Goal: Transaction & Acquisition: Purchase product/service

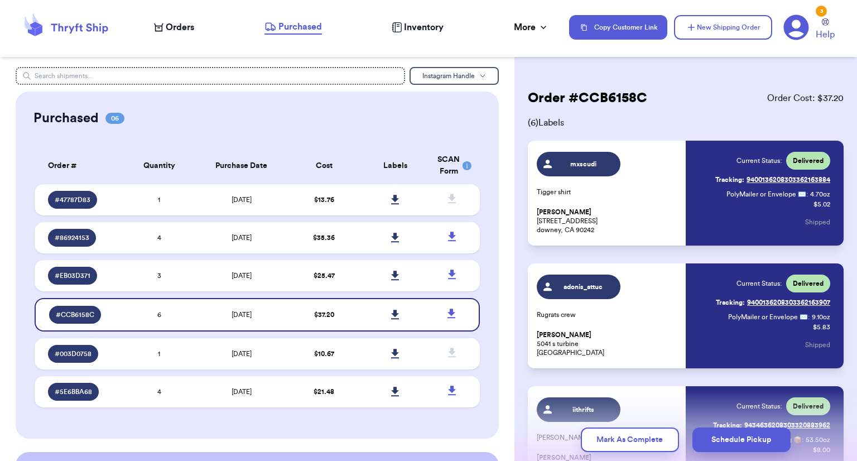
click at [187, 30] on span "Orders" at bounding box center [180, 27] width 28 height 13
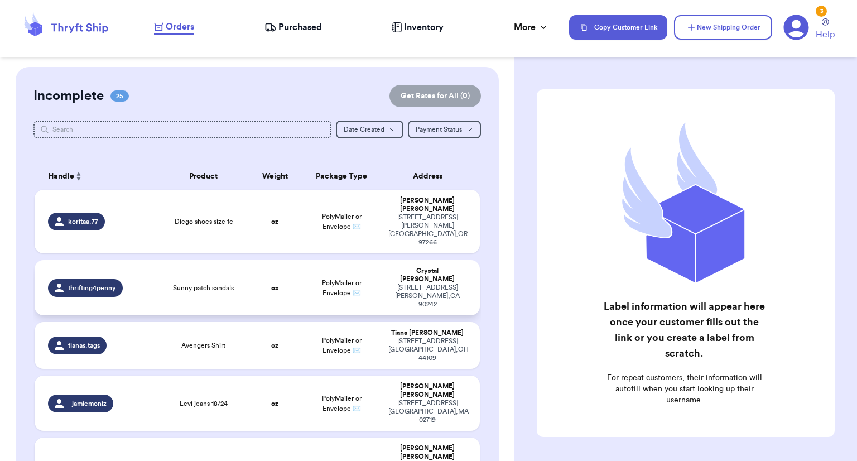
scroll to position [56, 0]
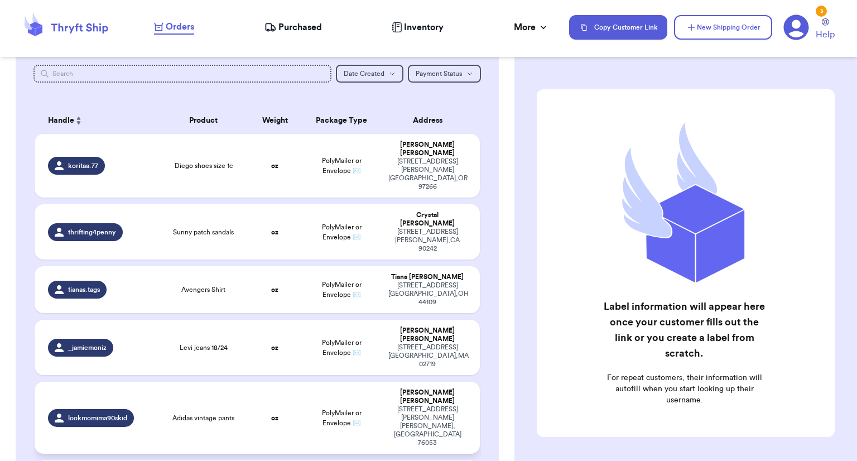
click at [305, 381] on td "PolyMailer or Envelope ✉️" at bounding box center [342, 417] width 80 height 72
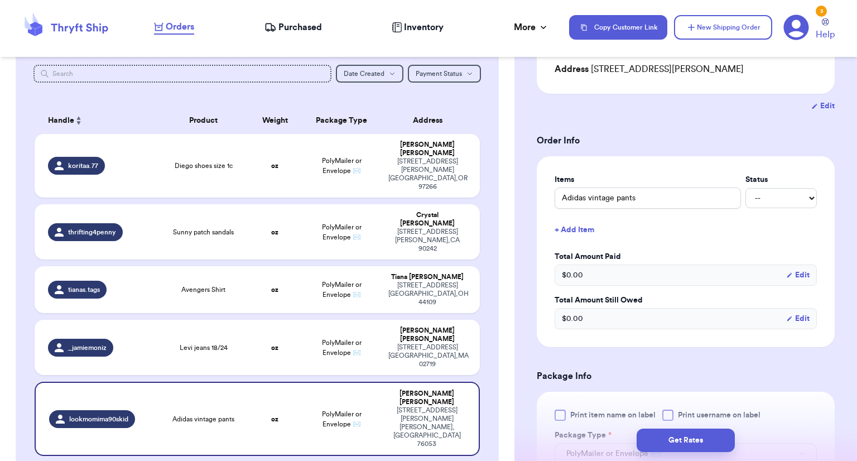
scroll to position [279, 0]
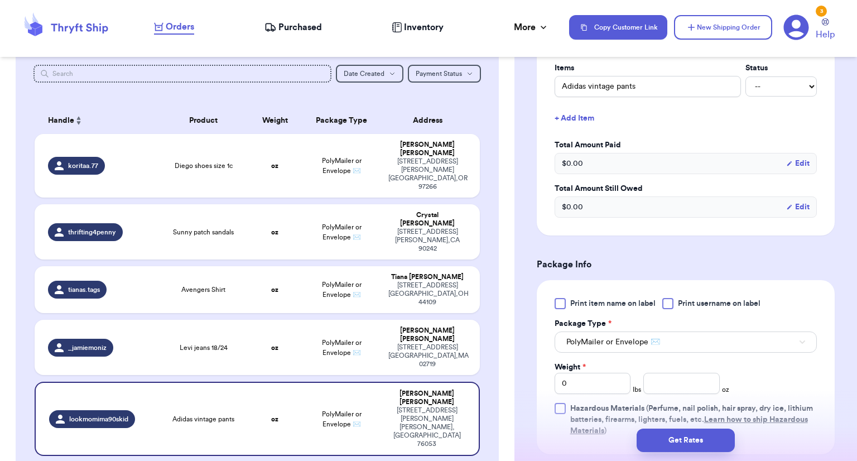
click at [560, 301] on div at bounding box center [559, 303] width 11 height 11
click at [0, 0] on input "Print item name on label" at bounding box center [0, 0] width 0 height 0
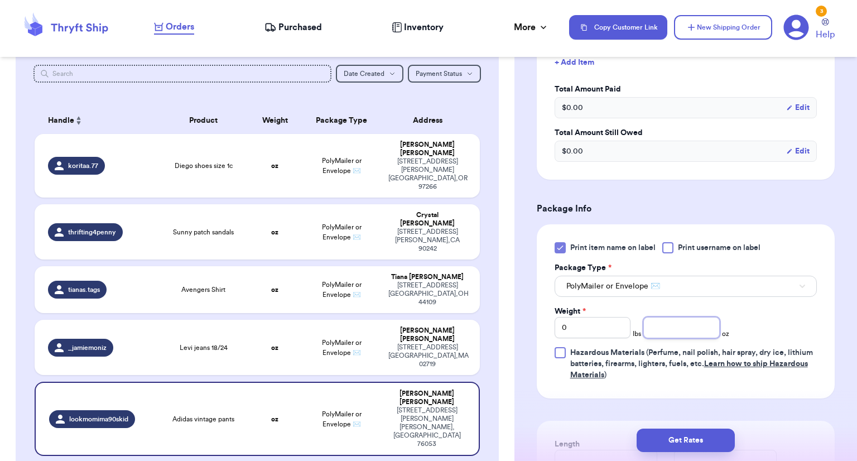
click at [683, 323] on input "number" at bounding box center [681, 327] width 76 height 21
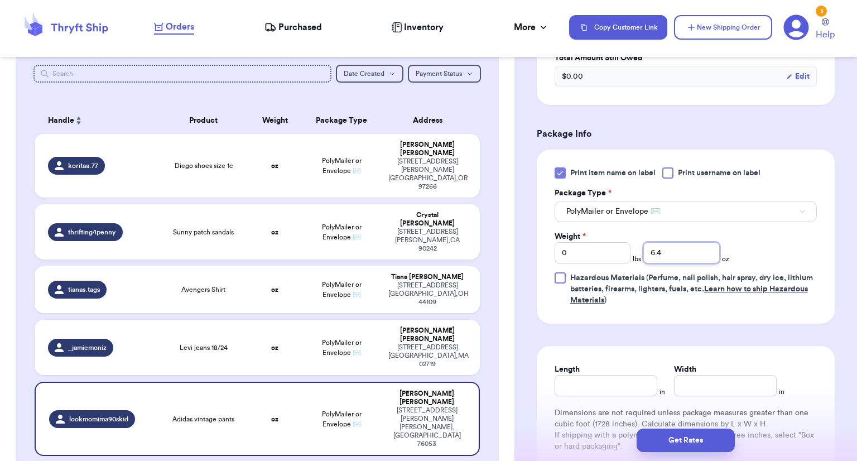
scroll to position [502, 0]
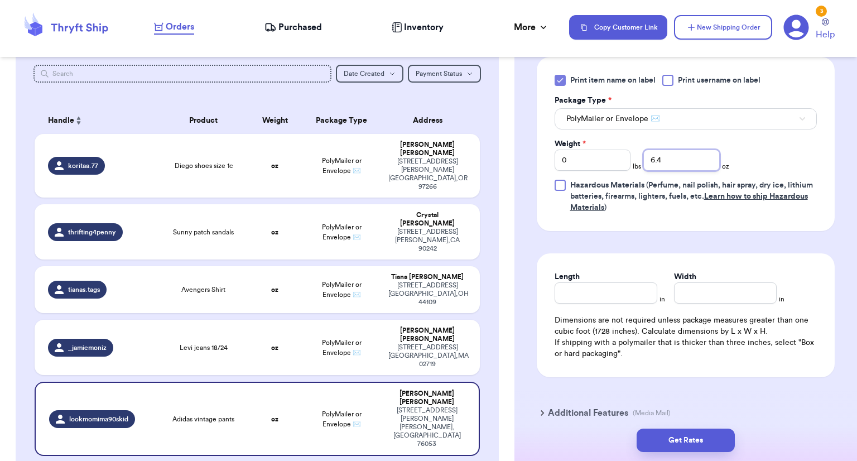
type input "6.4"
click at [593, 299] on input "Length" at bounding box center [605, 292] width 103 height 21
type input "15"
click at [724, 297] on input "Width *" at bounding box center [725, 292] width 103 height 21
type input "12"
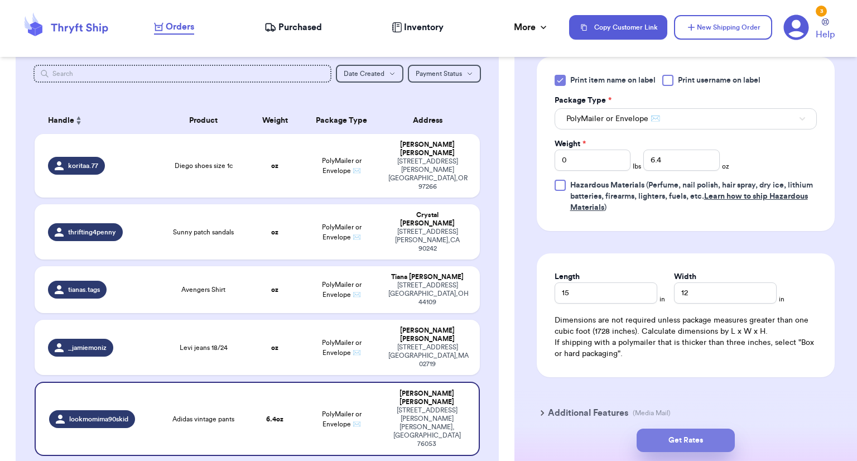
click at [706, 438] on button "Get Rates" at bounding box center [685, 439] width 98 height 23
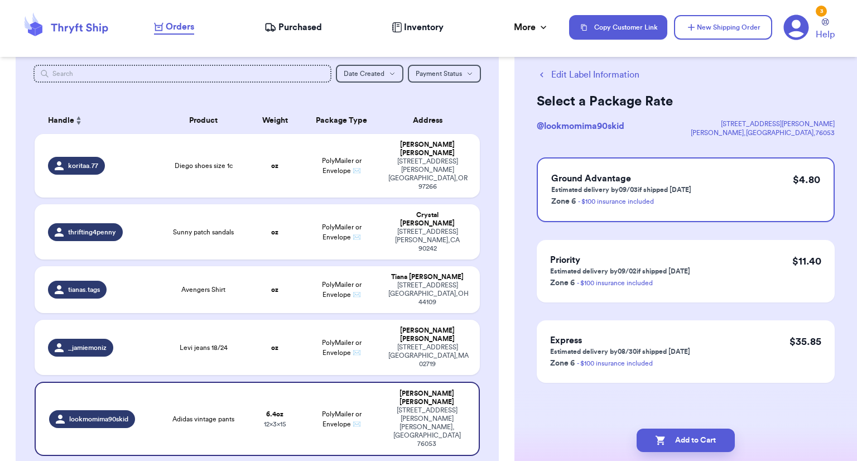
scroll to position [0, 0]
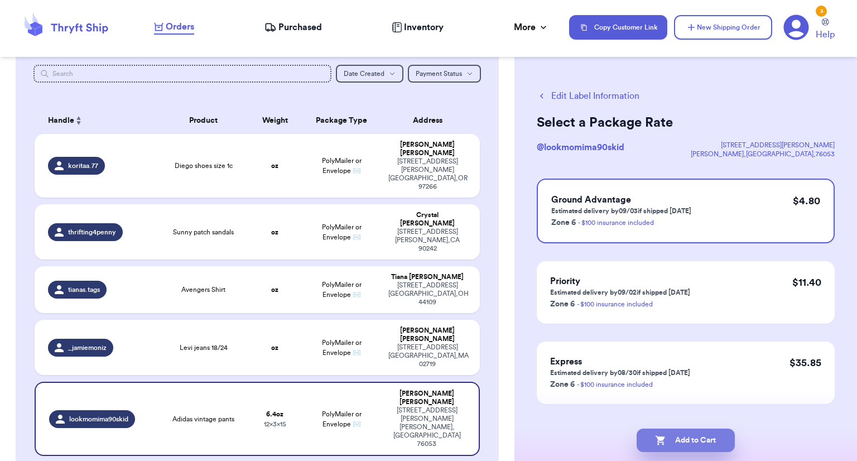
click at [705, 433] on button "Add to Cart" at bounding box center [685, 439] width 98 height 23
checkbox input "true"
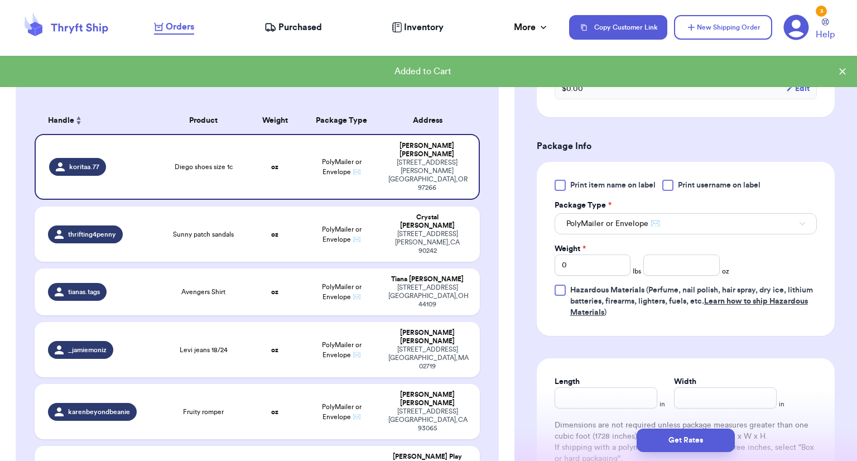
scroll to position [446, 0]
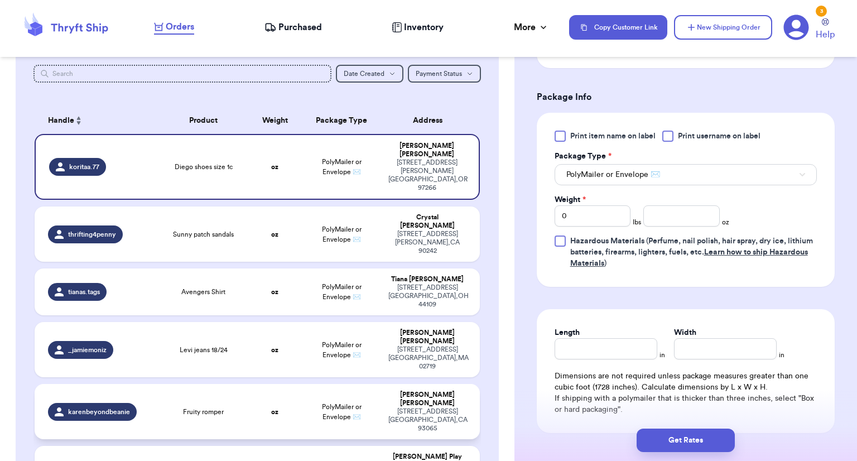
click at [327, 384] on td "PolyMailer or Envelope ✉️" at bounding box center [342, 411] width 80 height 55
type input "Fruity romper"
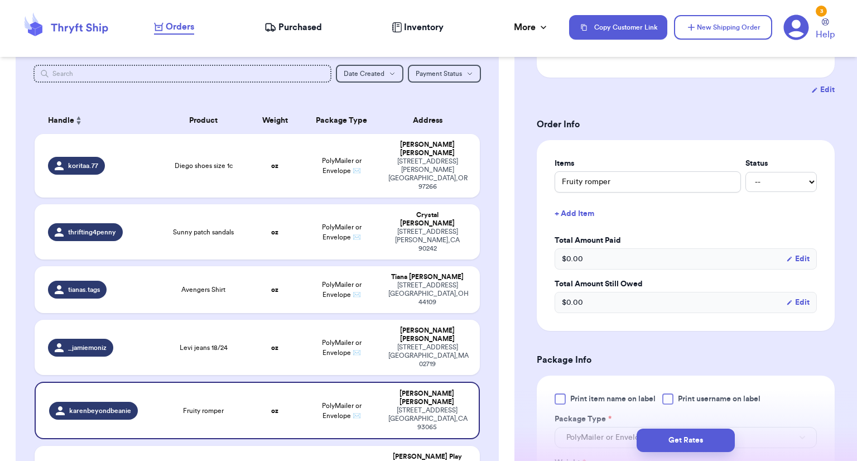
scroll to position [279, 0]
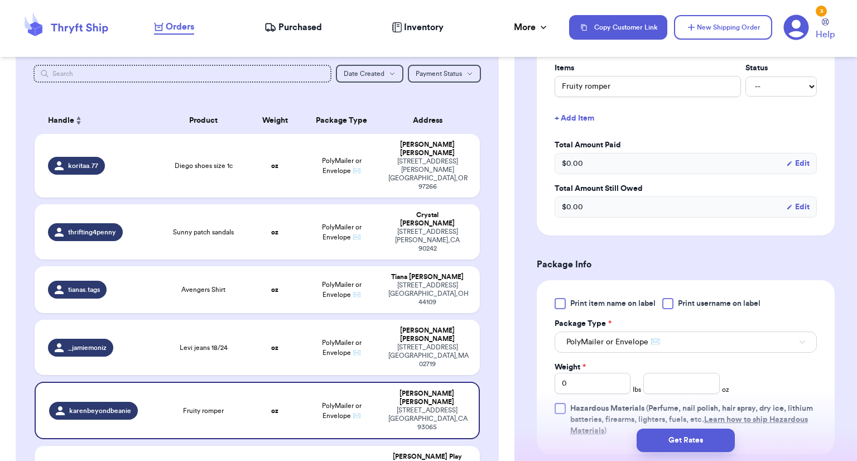
click at [573, 304] on span "Print item name on label" at bounding box center [612, 303] width 85 height 11
click at [0, 0] on input "Print item name on label" at bounding box center [0, 0] width 0 height 0
click at [670, 380] on input "number" at bounding box center [681, 383] width 76 height 21
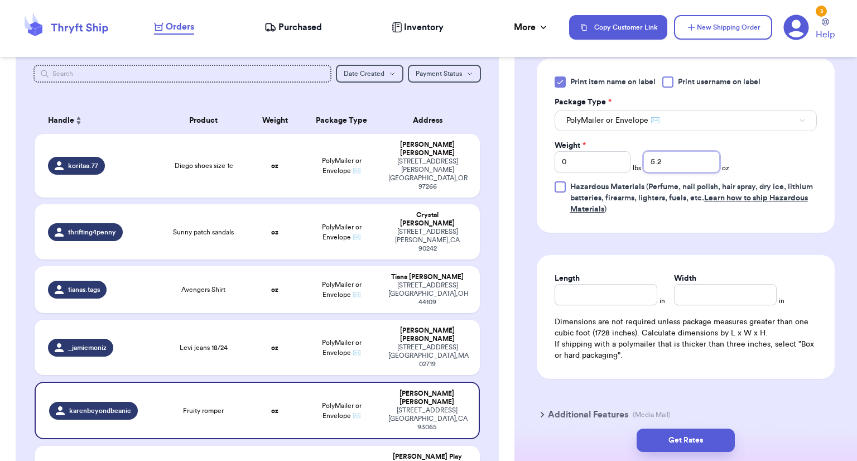
scroll to position [502, 0]
type input "5.2"
click at [605, 292] on input "Length" at bounding box center [605, 292] width 103 height 21
type input "15"
click at [683, 292] on input "1" at bounding box center [725, 292] width 103 height 21
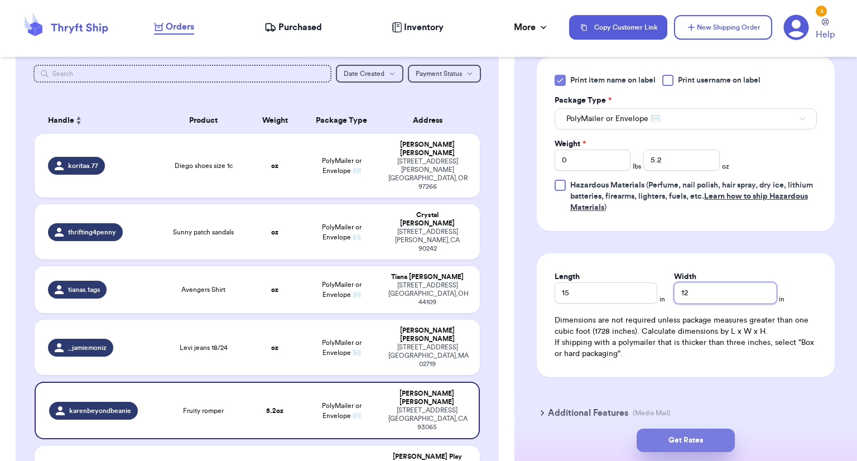
type input "12"
click at [711, 441] on button "Get Rates" at bounding box center [685, 439] width 98 height 23
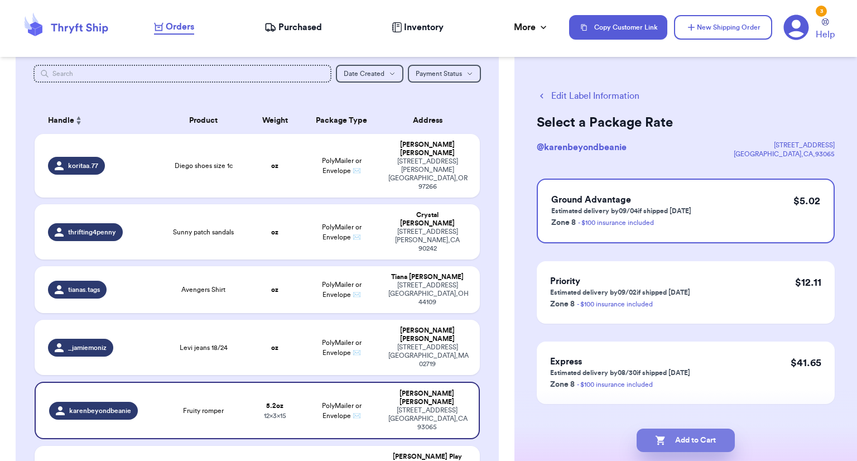
click at [711, 441] on button "Add to Cart" at bounding box center [685, 439] width 98 height 23
checkbox input "true"
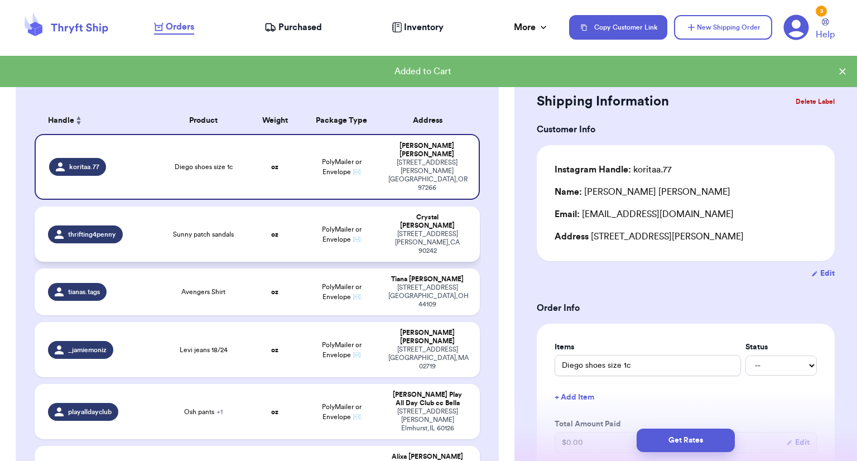
click at [346, 226] on span "PolyMailer or Envelope ✉️" at bounding box center [342, 234] width 40 height 17
type input "Sunny patch sandals"
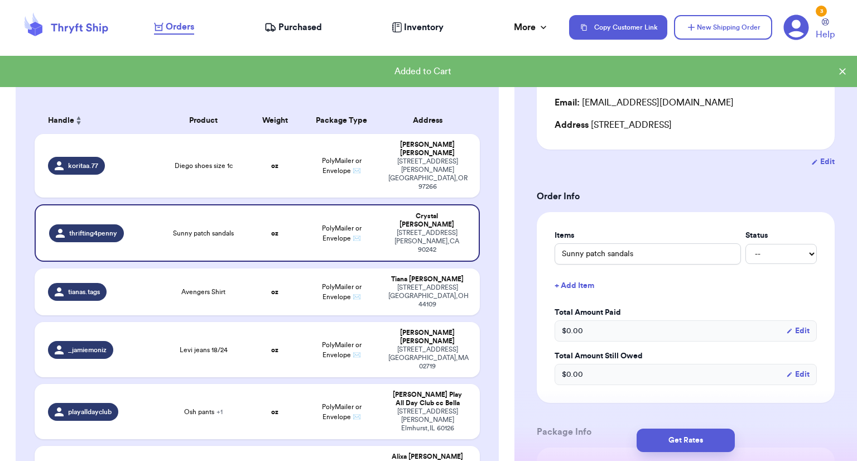
scroll to position [279, 0]
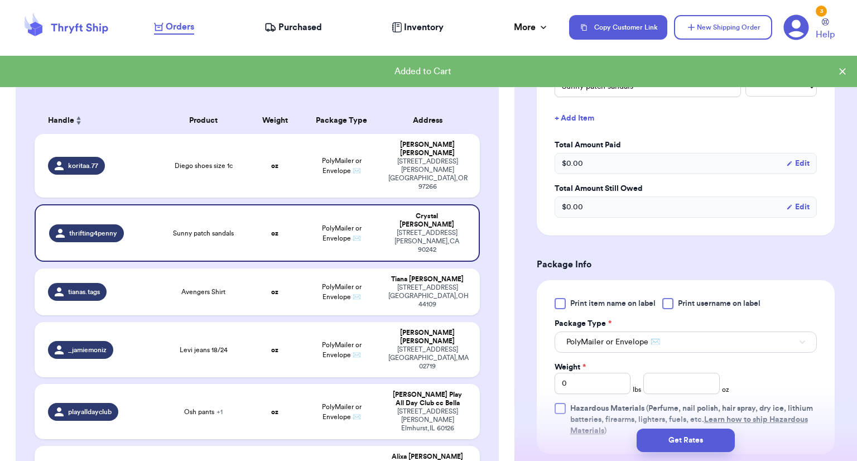
click at [563, 304] on div at bounding box center [559, 303] width 11 height 11
click at [0, 0] on input "Print item name on label" at bounding box center [0, 0] width 0 height 0
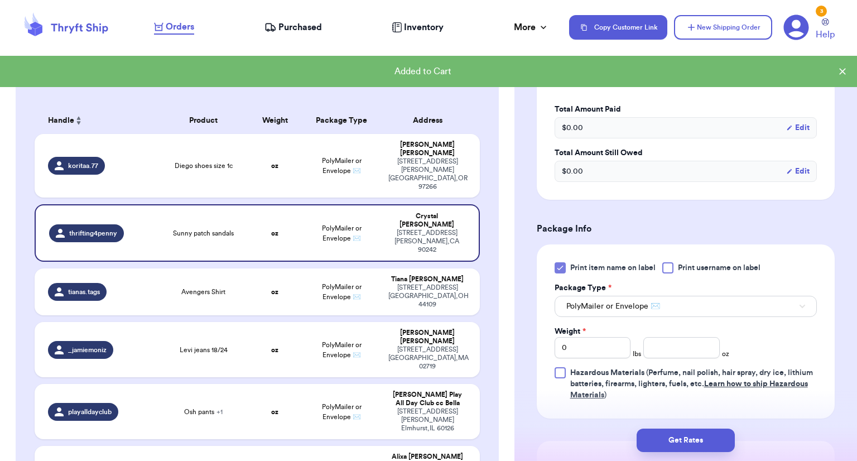
scroll to position [390, 0]
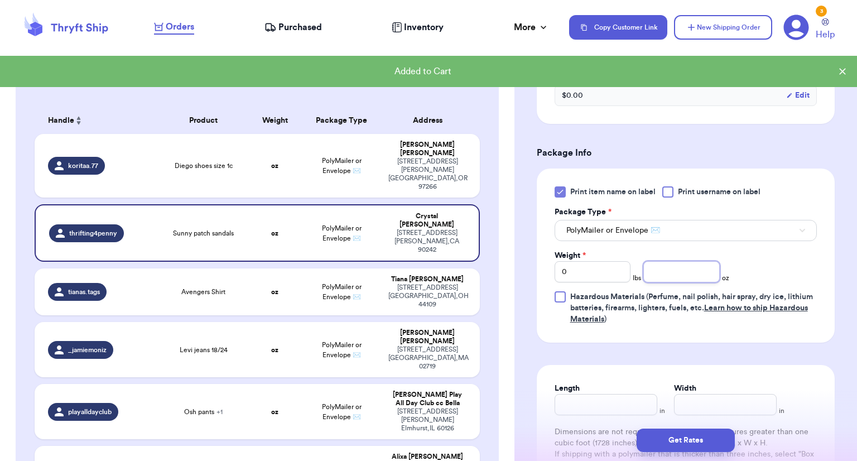
click at [662, 270] on input "number" at bounding box center [681, 271] width 76 height 21
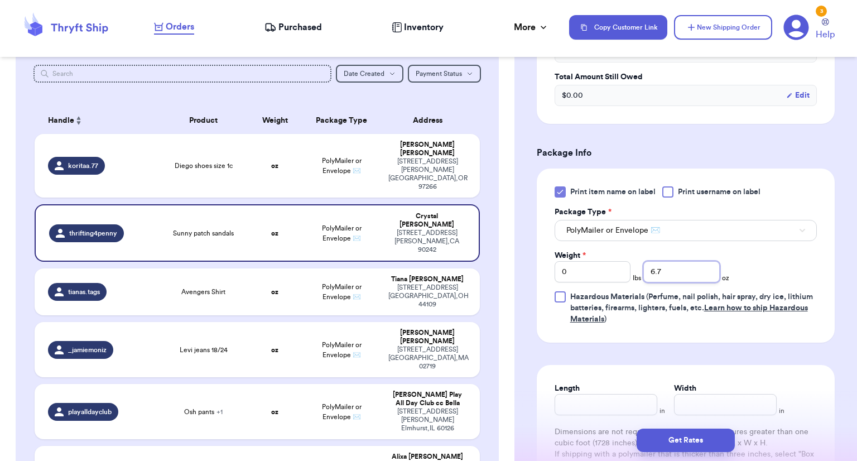
type input "6.7"
click at [619, 408] on input "Length" at bounding box center [605, 404] width 103 height 21
type input "15"
click at [705, 406] on input "Width *" at bounding box center [725, 404] width 103 height 21
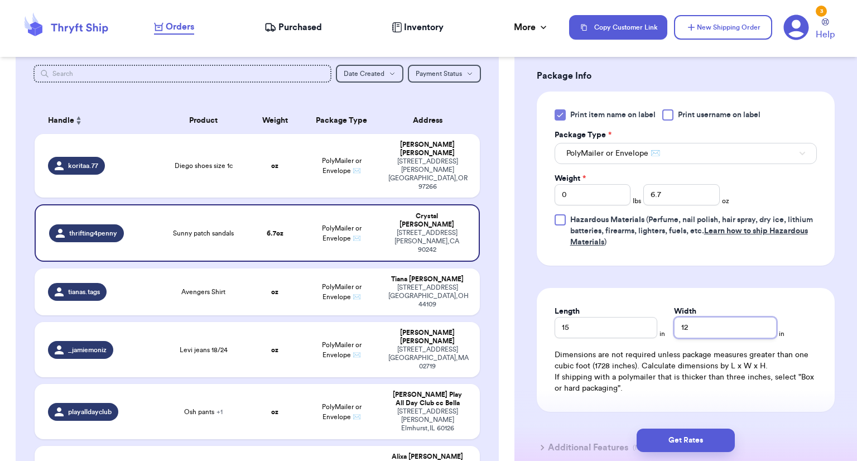
scroll to position [553, 0]
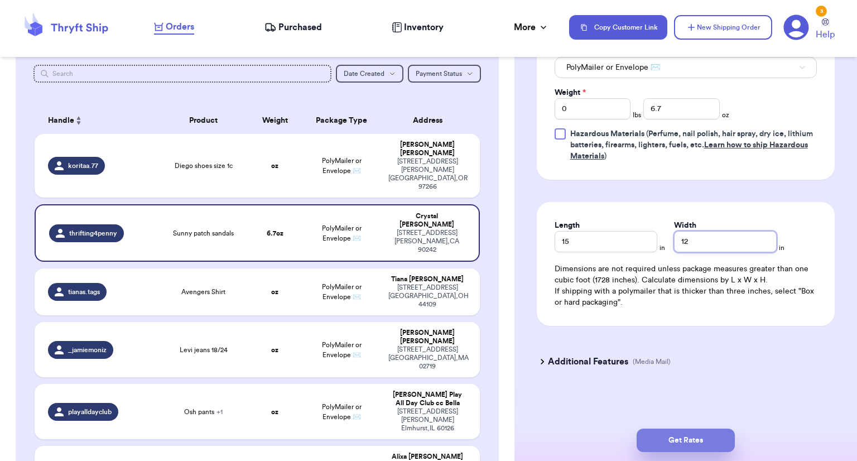
type input "12"
click at [687, 441] on button "Get Rates" at bounding box center [685, 439] width 98 height 23
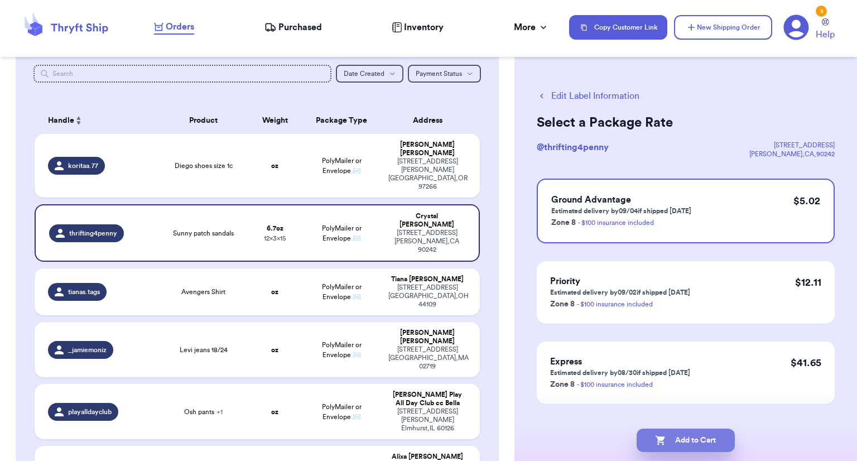
click at [688, 438] on button "Add to Cart" at bounding box center [685, 439] width 98 height 23
checkbox input "true"
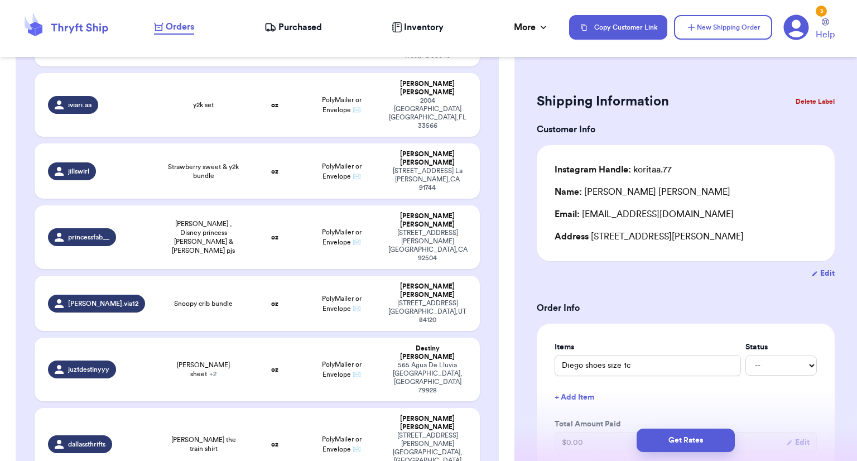
scroll to position [1026, 0]
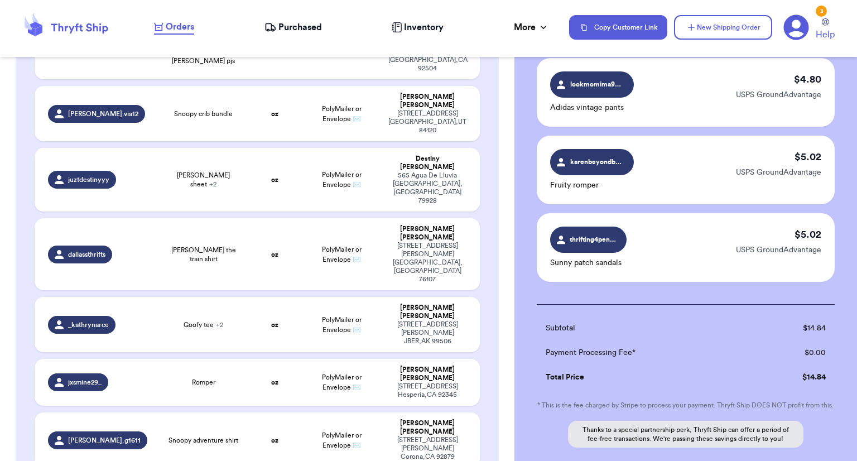
scroll to position [196, 0]
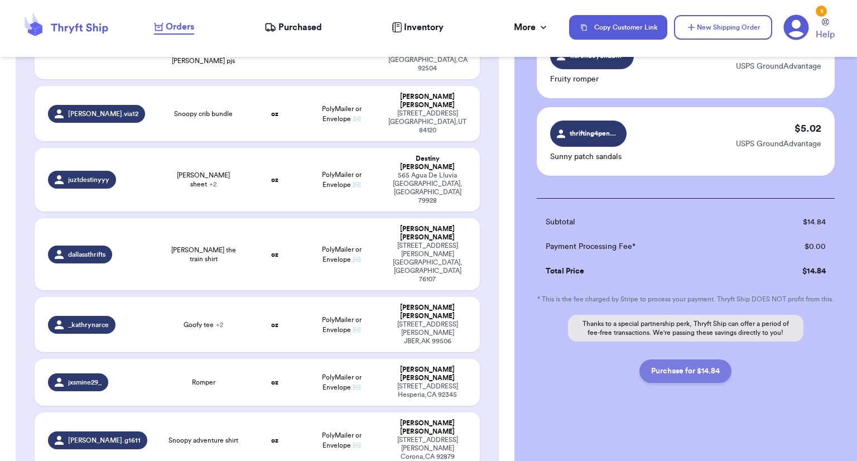
click at [707, 363] on button "Purchase for $14.84" at bounding box center [685, 370] width 92 height 23
checkbox input "false"
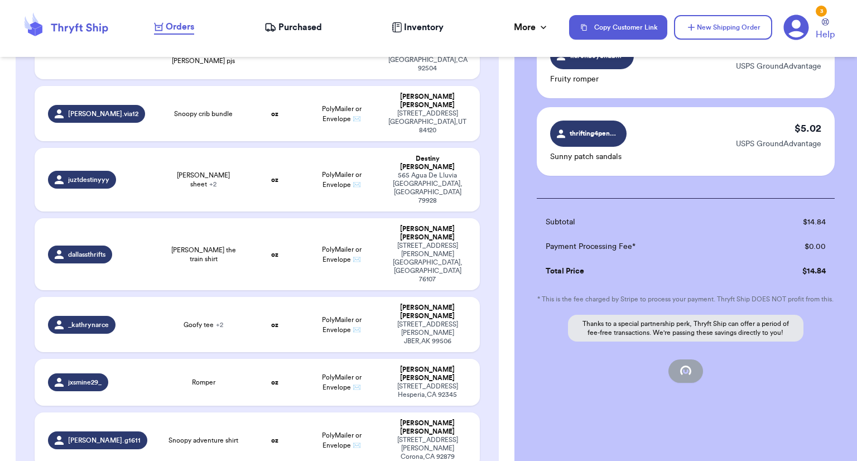
scroll to position [94, 0]
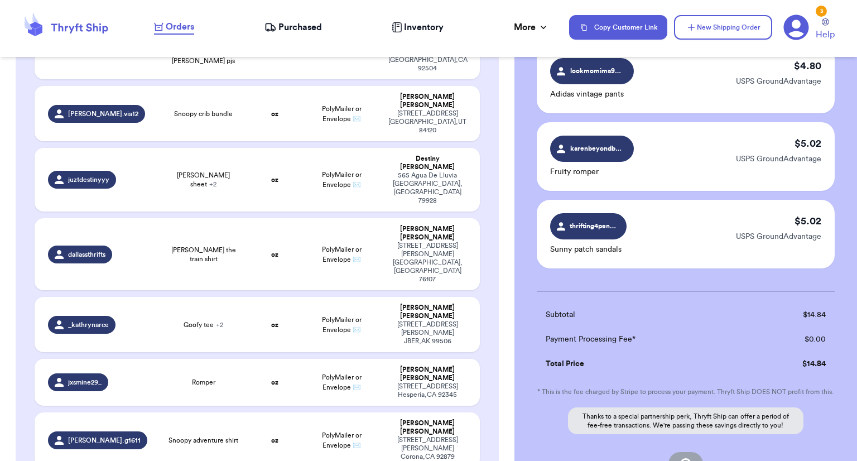
checkbox input "true"
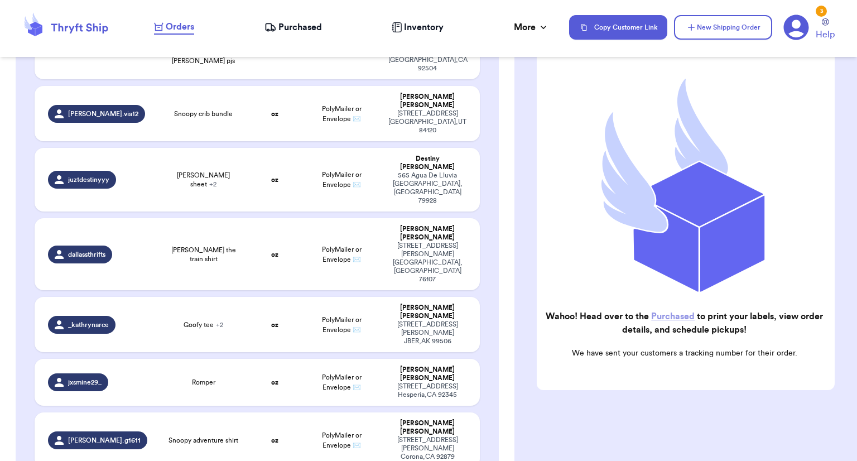
scroll to position [941, 0]
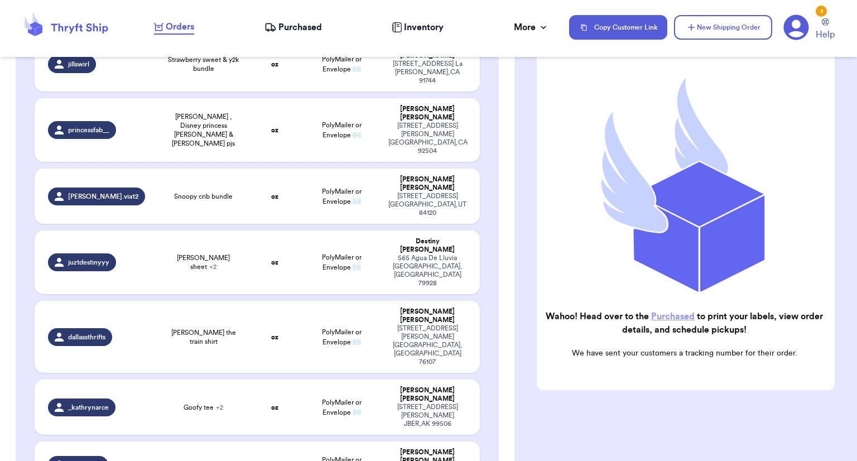
click at [302, 26] on span "Purchased" at bounding box center [300, 27] width 44 height 13
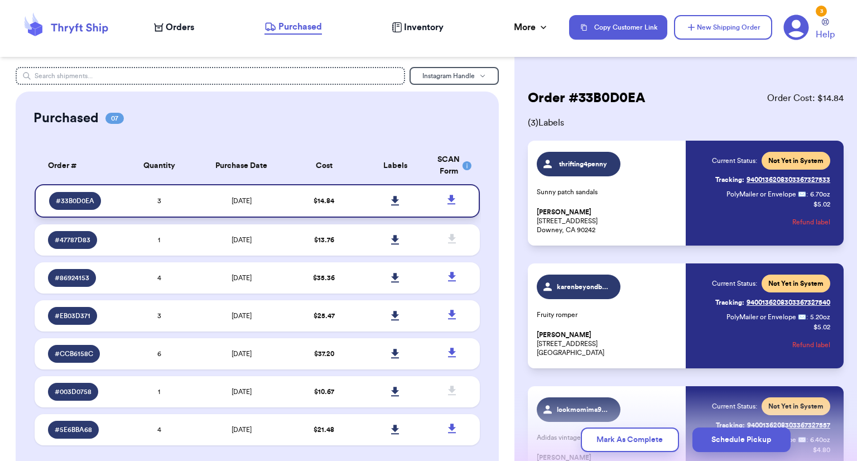
click at [391, 199] on icon at bounding box center [395, 200] width 8 height 9
